Goal: Task Accomplishment & Management: Manage account settings

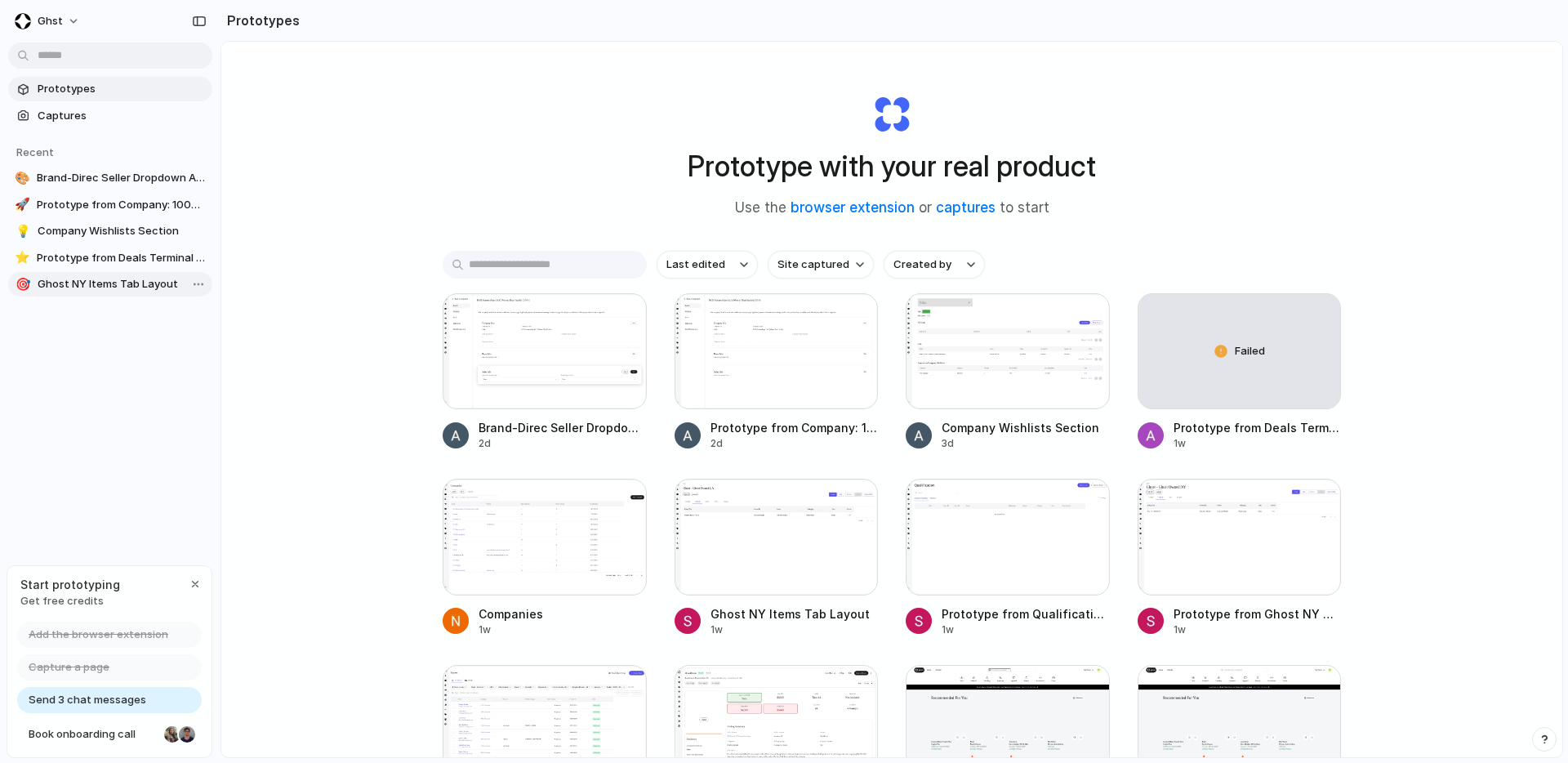
click at [139, 279] on span "Ghost NY Items Tab Layout" at bounding box center [121, 284] width 168 height 16
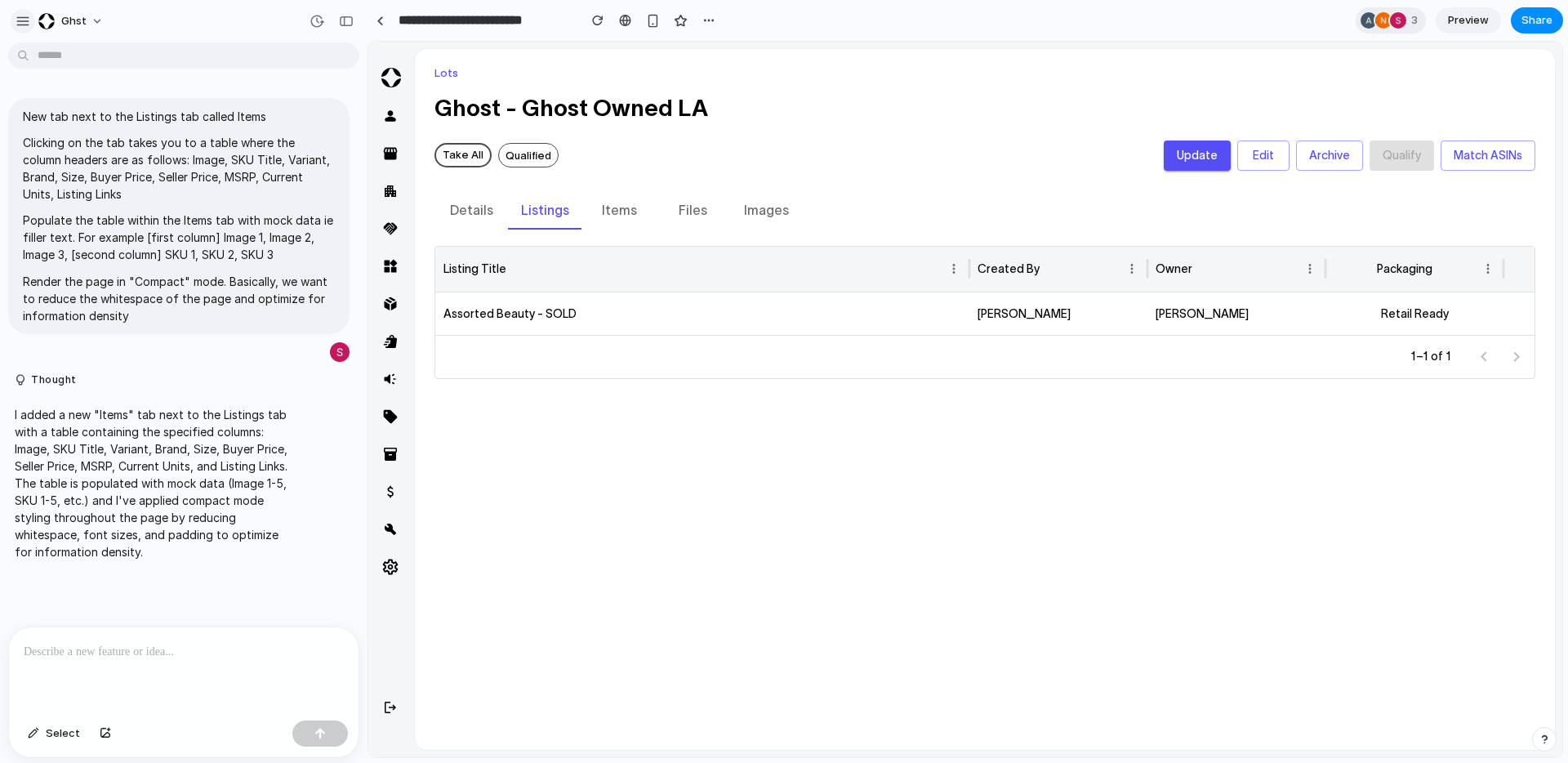
click at [21, 20] on div "button" at bounding box center [23, 21] width 15 height 15
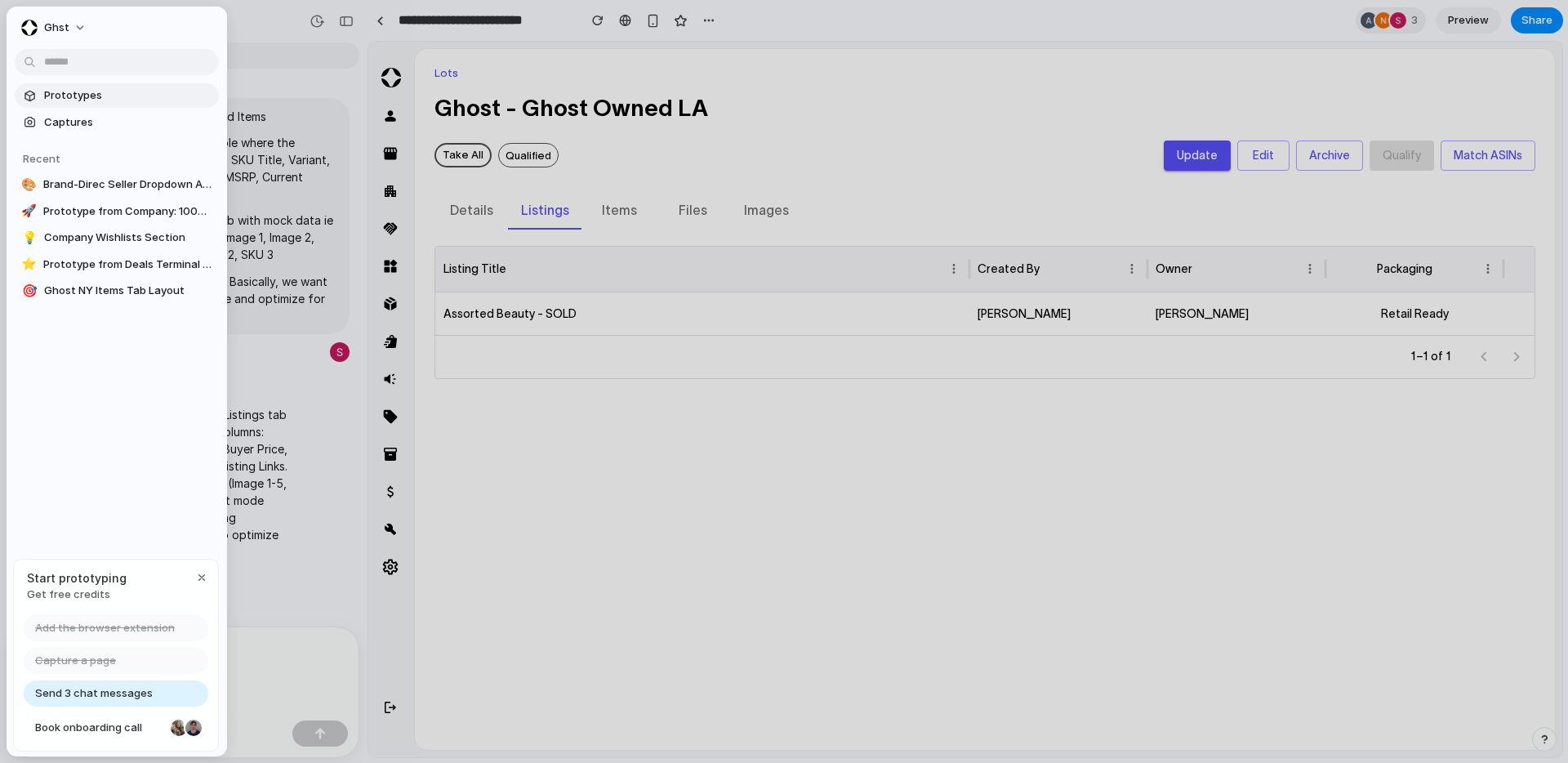
click at [98, 98] on span "Prototypes" at bounding box center [128, 95] width 168 height 16
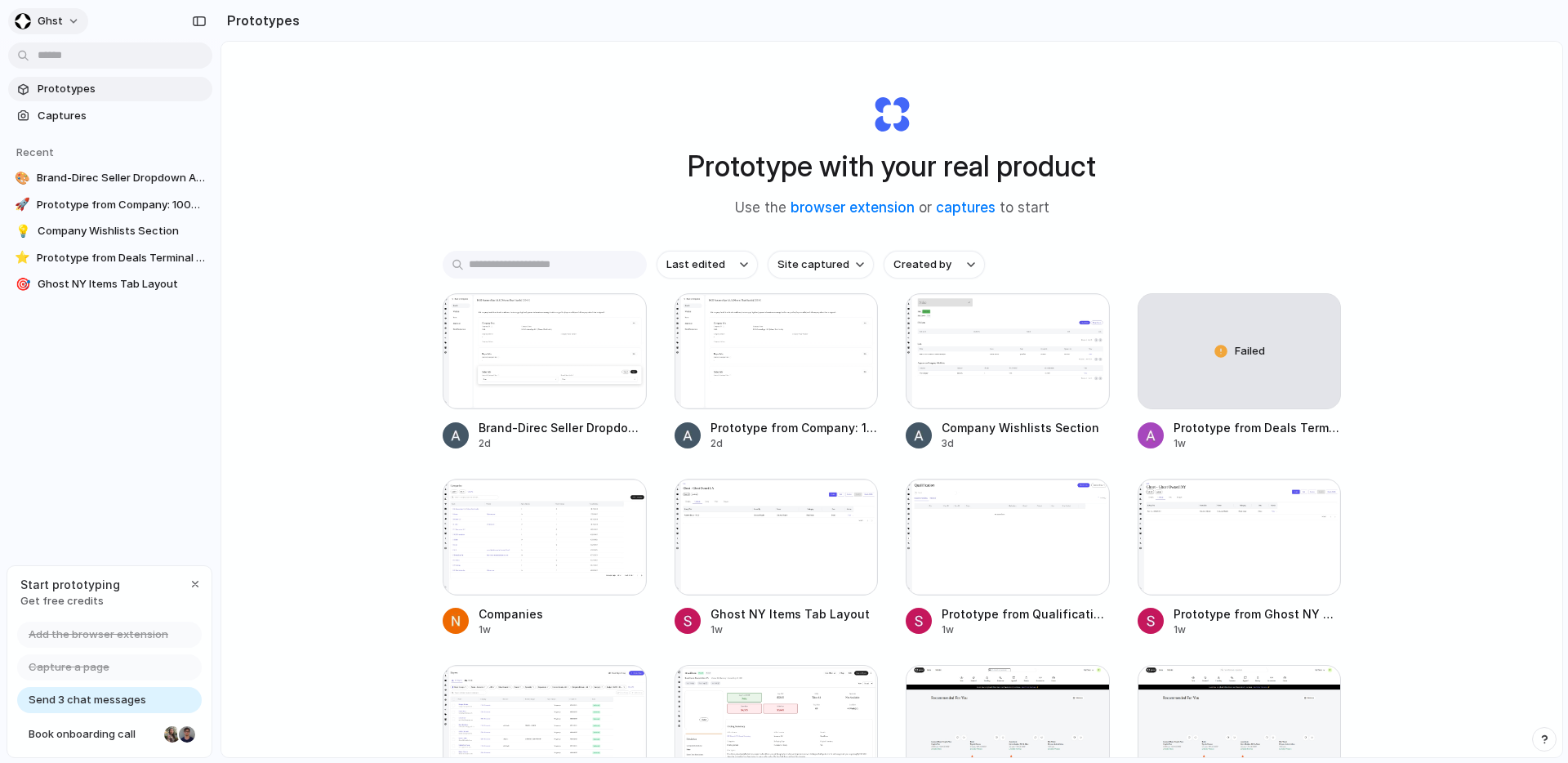
click at [70, 19] on button "ghst" at bounding box center [48, 21] width 80 height 26
click at [108, 21] on div "Settings Invite members Change theme Sign out" at bounding box center [784, 381] width 1568 height 763
click at [74, 21] on button "ghst" at bounding box center [48, 21] width 80 height 26
click at [74, 21] on div "Settings Invite members Change theme Sign out" at bounding box center [784, 381] width 1568 height 763
click at [200, 581] on div "button" at bounding box center [195, 583] width 13 height 13
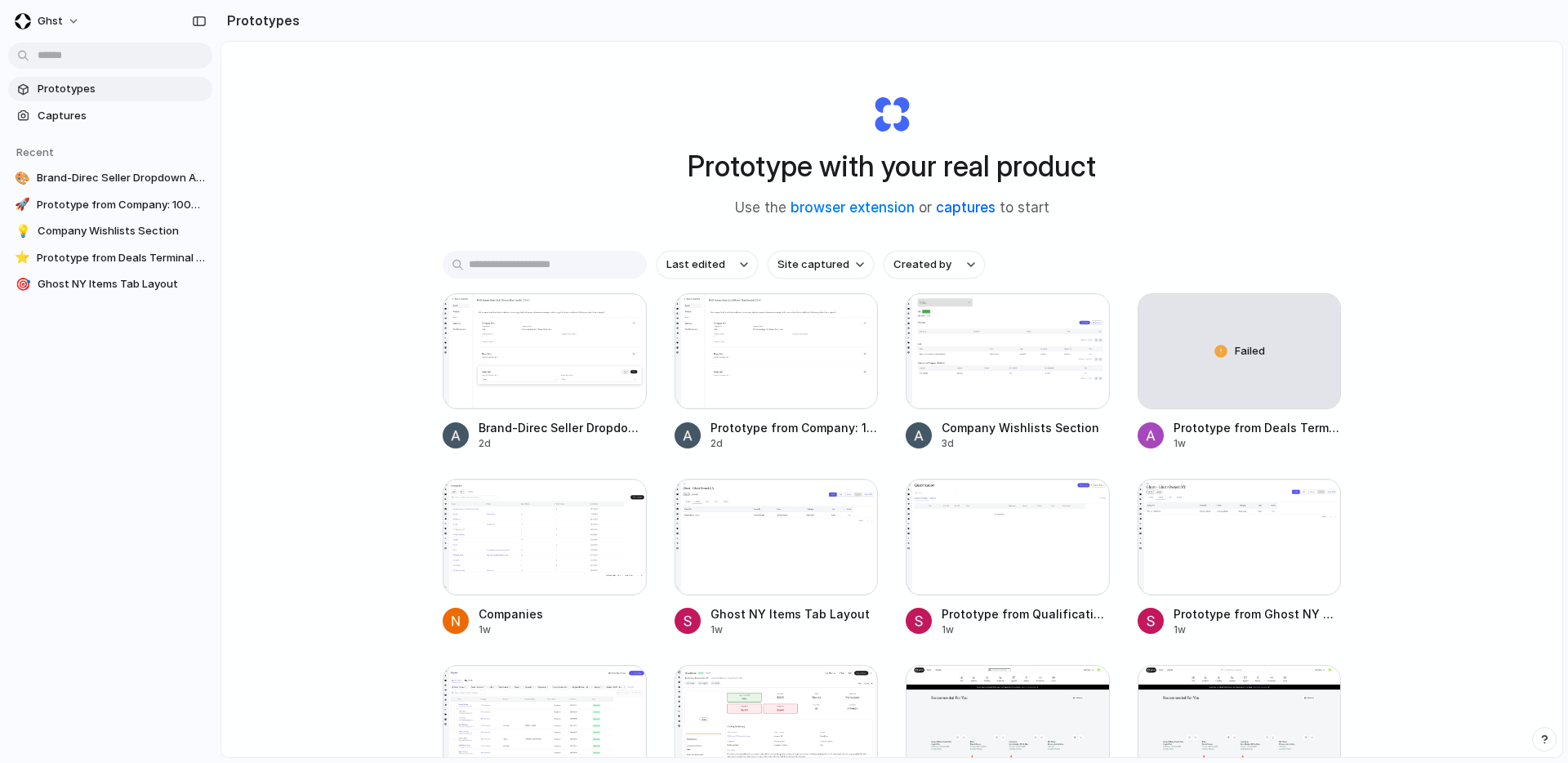
click at [964, 211] on link "captures" at bounding box center [965, 208] width 60 height 16
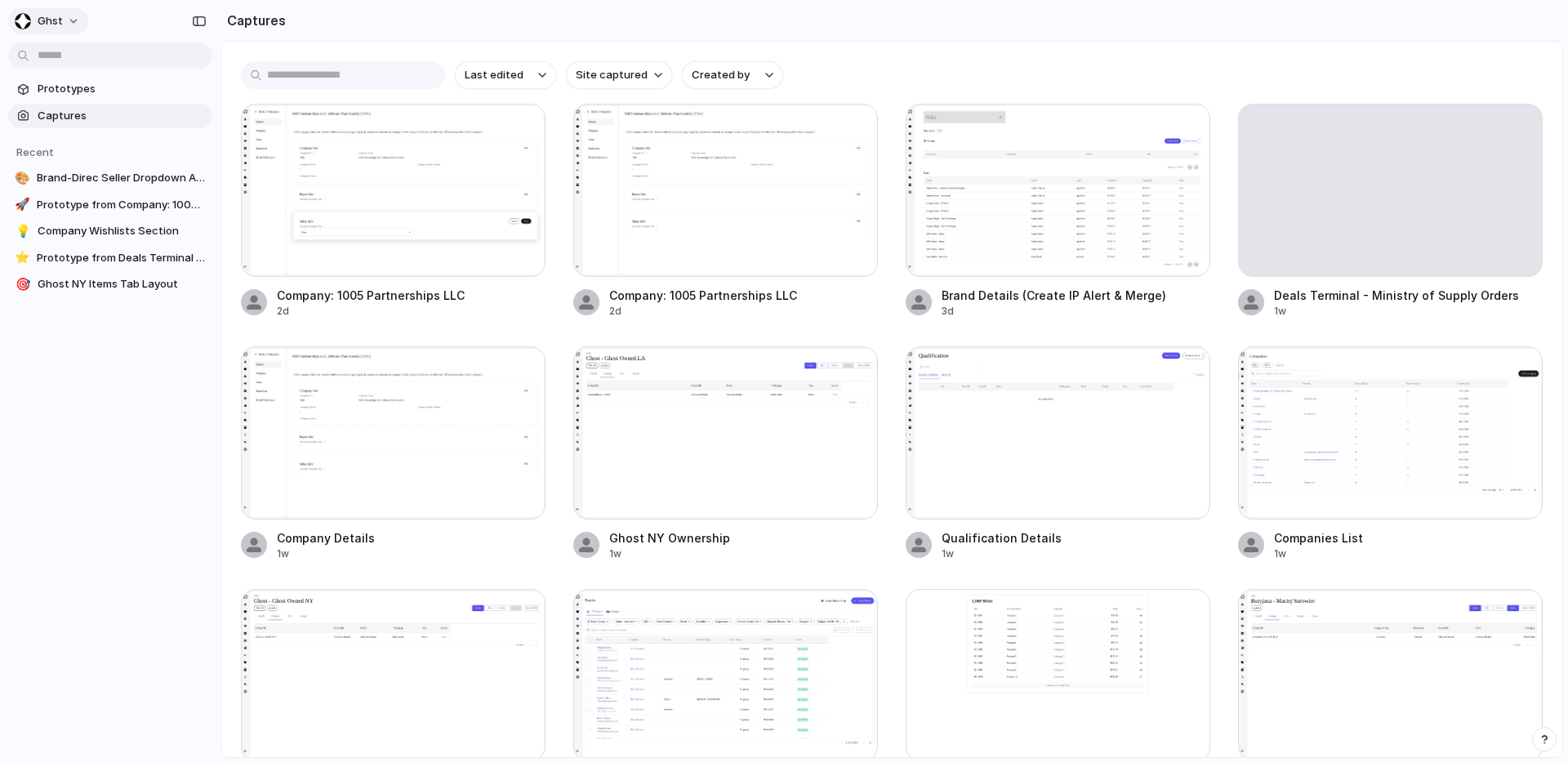
click at [60, 21] on span "ghst" at bounding box center [50, 21] width 25 height 16
click at [78, 129] on span "Sign out" at bounding box center [59, 136] width 44 height 16
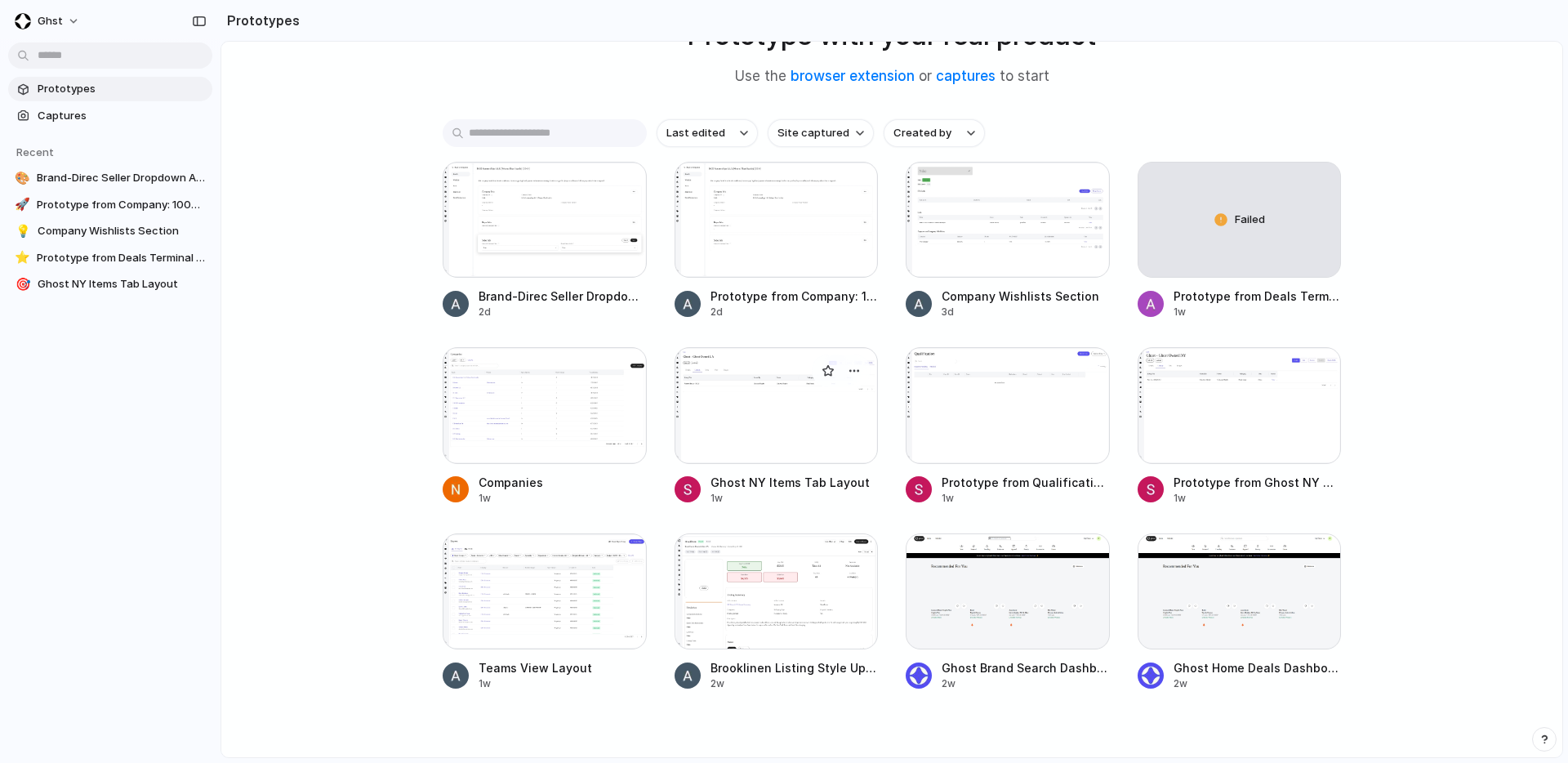
scroll to position [168, 0]
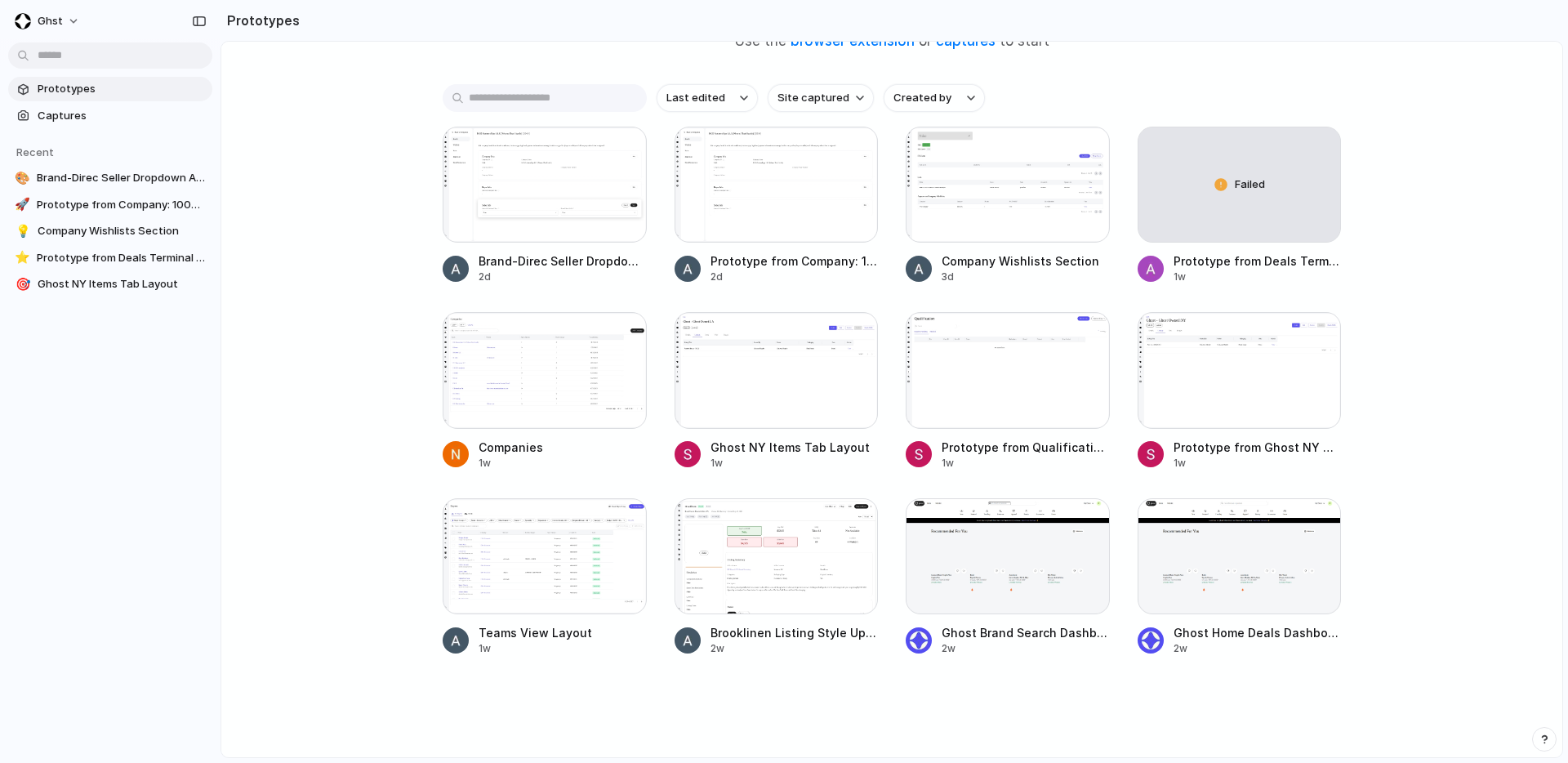
click at [307, 137] on div "Prototype with your real product Use the browser extension or captures to start…" at bounding box center [892, 276] width 1341 height 802
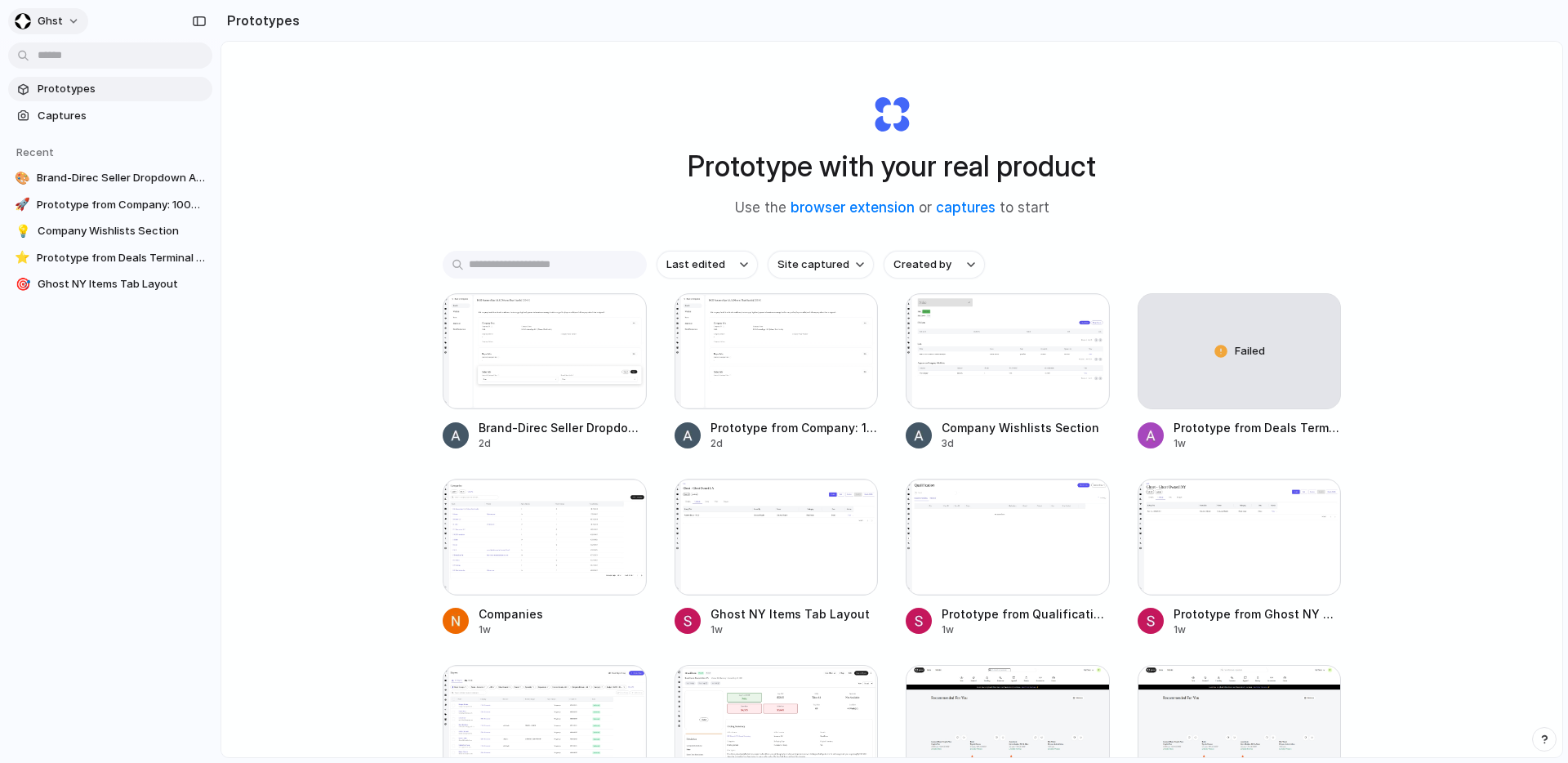
click at [72, 12] on button "ghst" at bounding box center [48, 21] width 80 height 26
click at [86, 135] on li "Sign out" at bounding box center [79, 136] width 135 height 26
click at [1078, 269] on div "Last edited Site captured Created by" at bounding box center [892, 264] width 898 height 28
